Goal: Navigation & Orientation: Find specific page/section

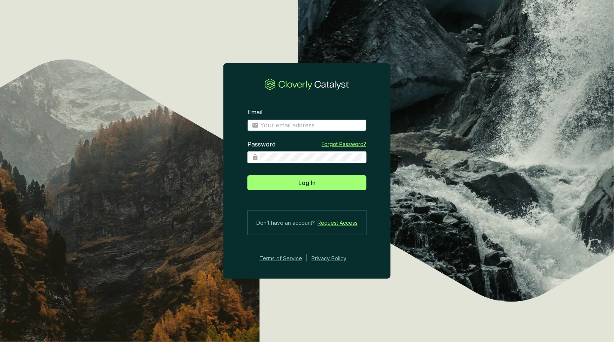
click at [284, 126] on input "Email" at bounding box center [311, 125] width 102 height 8
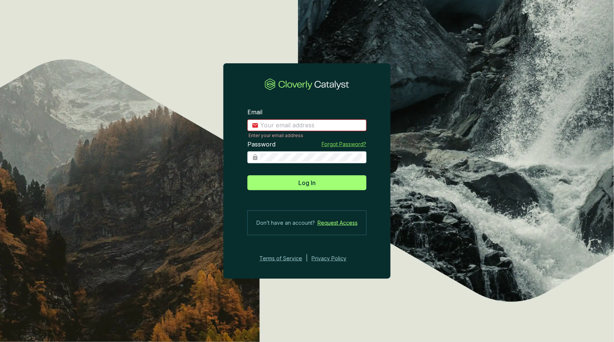
type input "matt@justbrightly.com"
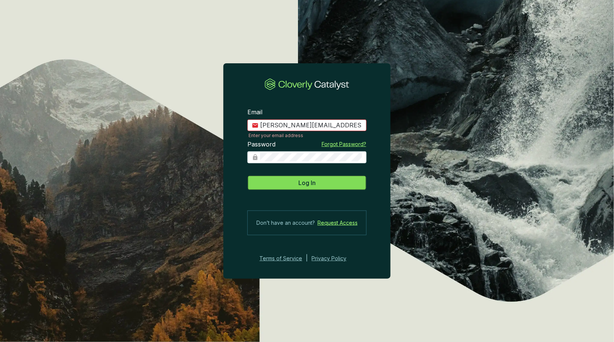
click at [333, 189] on button "Log In" at bounding box center [306, 182] width 119 height 15
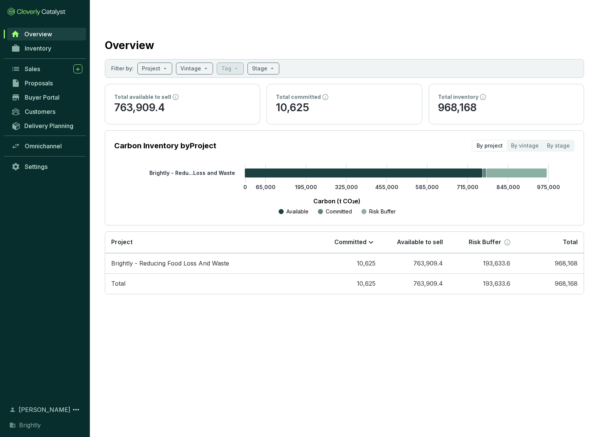
click at [488, 36] on div "Overview" at bounding box center [344, 43] width 479 height 19
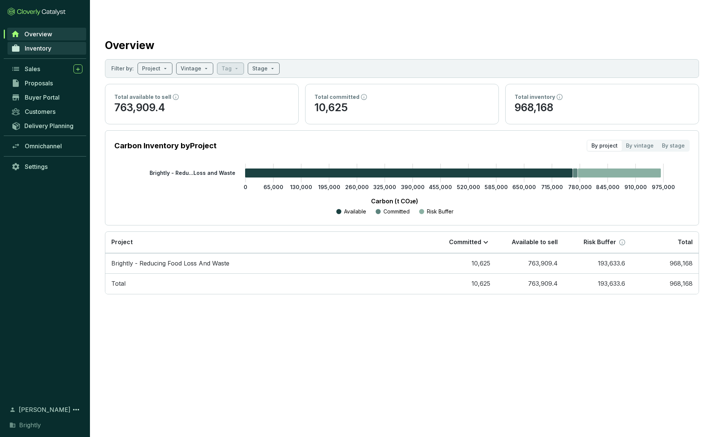
click at [36, 50] on span "Inventory" at bounding box center [38, 48] width 27 height 7
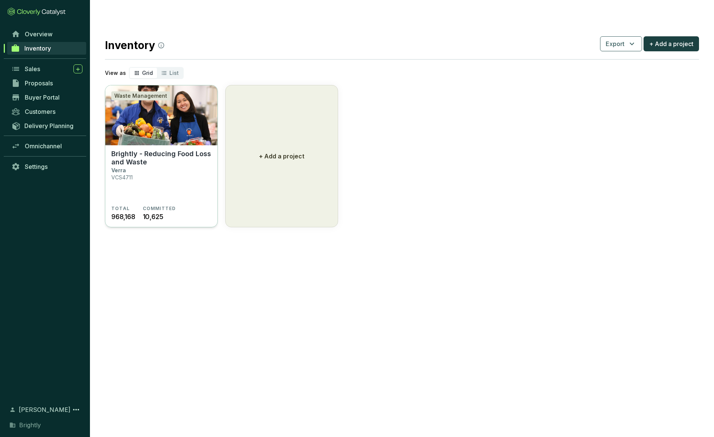
click at [172, 166] on section "Brightly - Reducing Food Loss and Waste Verra VCS4711" at bounding box center [161, 178] width 100 height 56
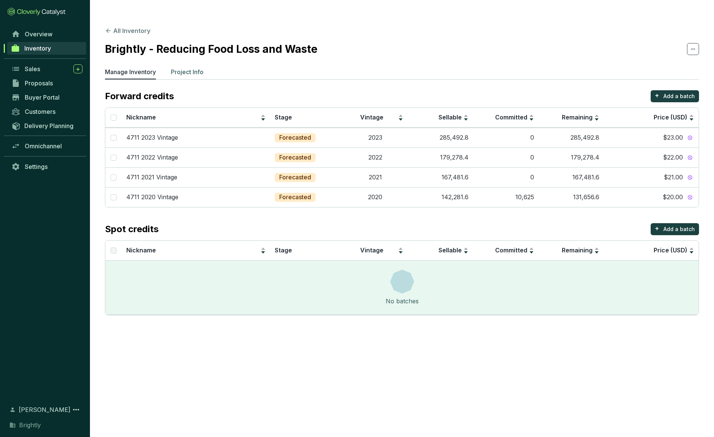
click at [181, 67] on p "Project Info" at bounding box center [187, 71] width 33 height 9
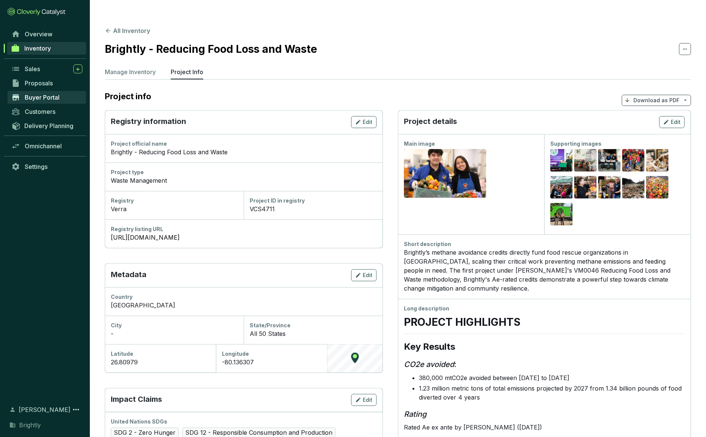
click at [56, 99] on span "Buyer Portal" at bounding box center [42, 97] width 35 height 7
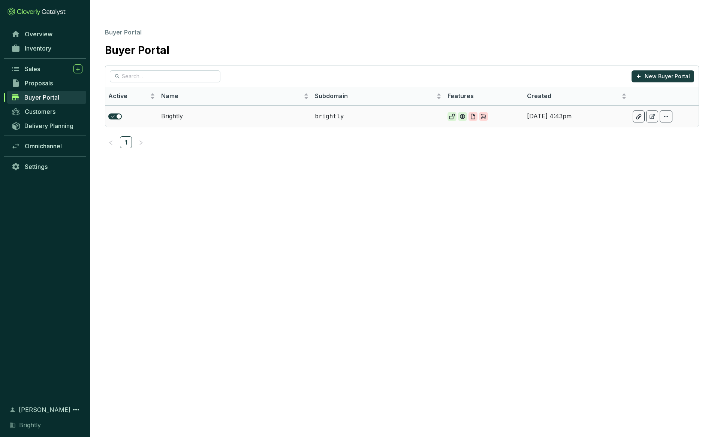
click at [384, 109] on td "brightly" at bounding box center [378, 116] width 132 height 21
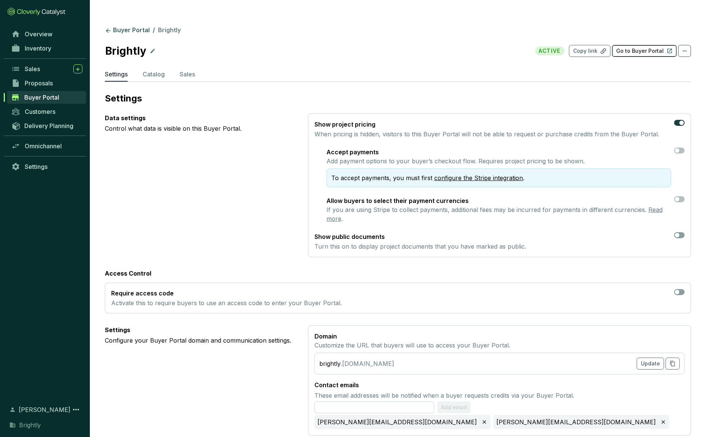
click at [639, 47] on p "Go to Buyer Portal" at bounding box center [641, 50] width 48 height 7
